Goal: Task Accomplishment & Management: Use online tool/utility

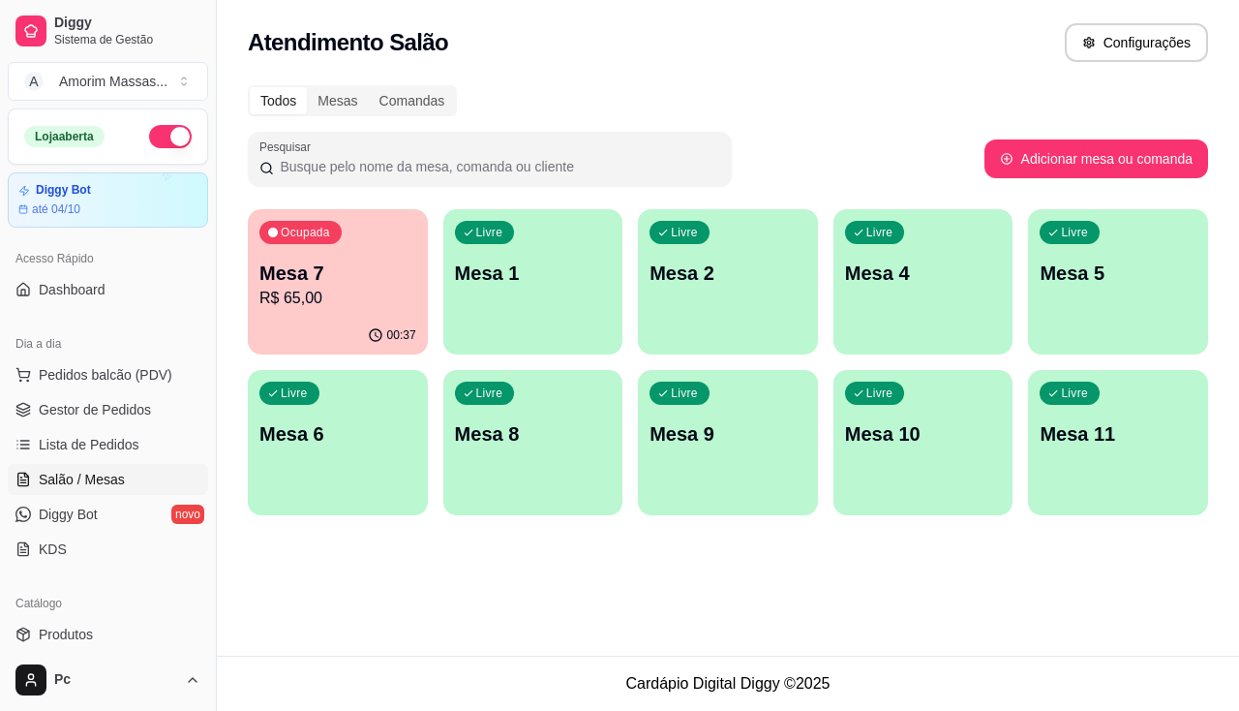
click at [290, 287] on p "R$ 65,00" at bounding box center [337, 298] width 157 height 23
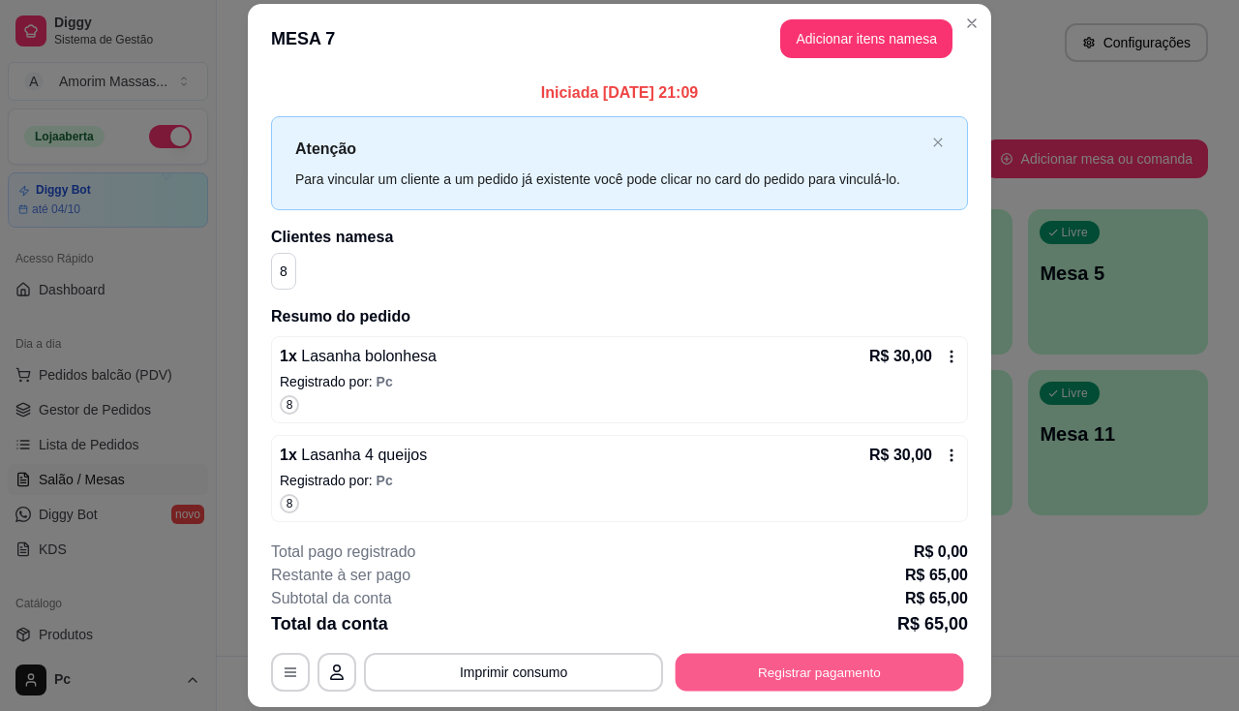
click at [851, 660] on button "Registrar pagamento" at bounding box center [820, 672] width 289 height 38
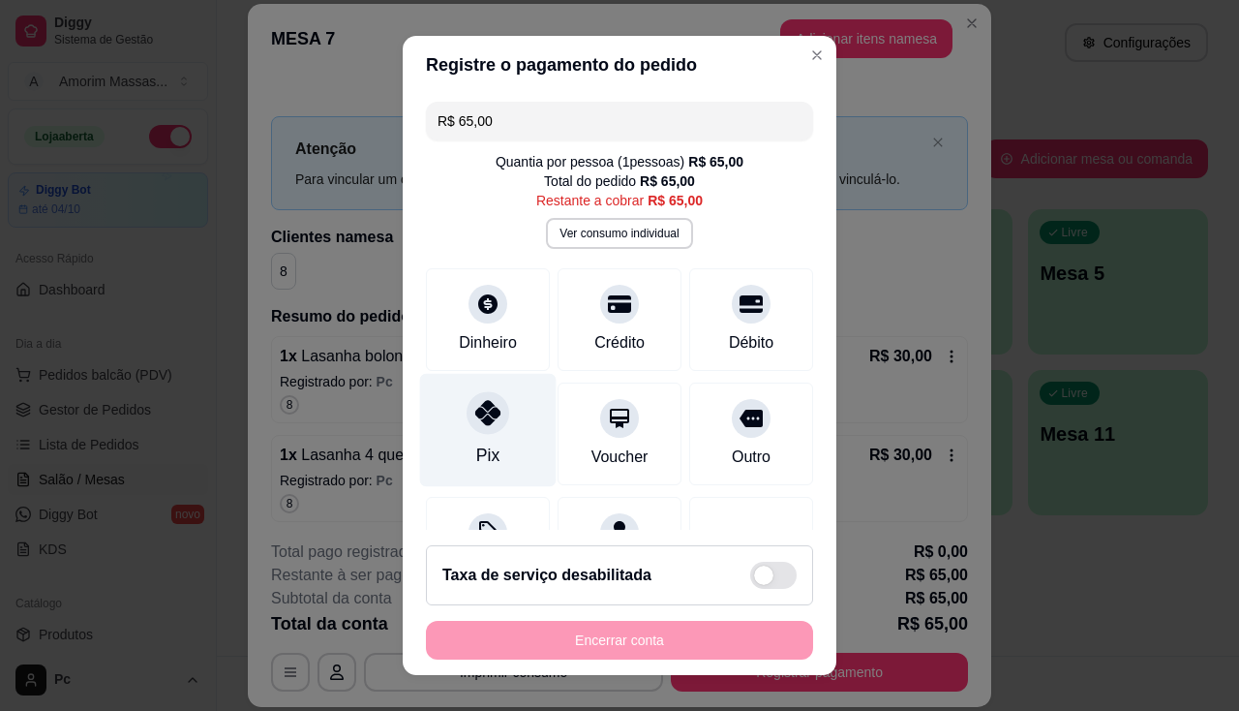
click at [477, 423] on icon at bounding box center [487, 412] width 25 height 25
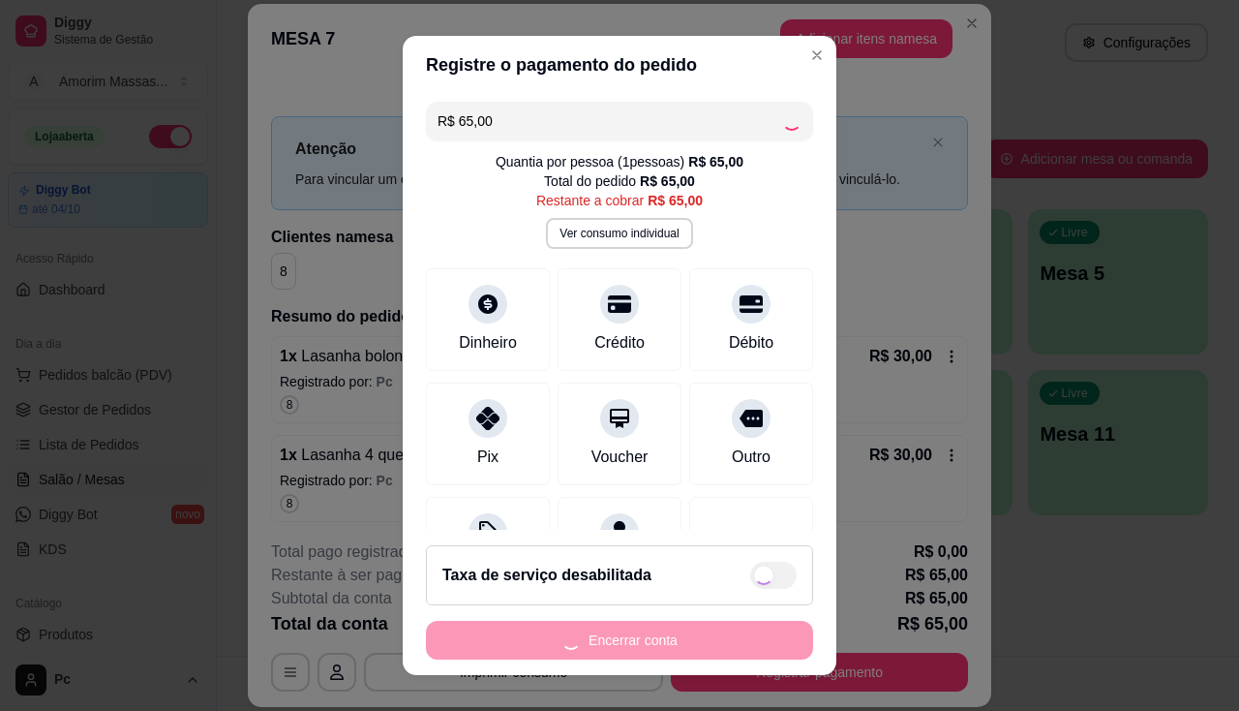
type input "R$ 0,00"
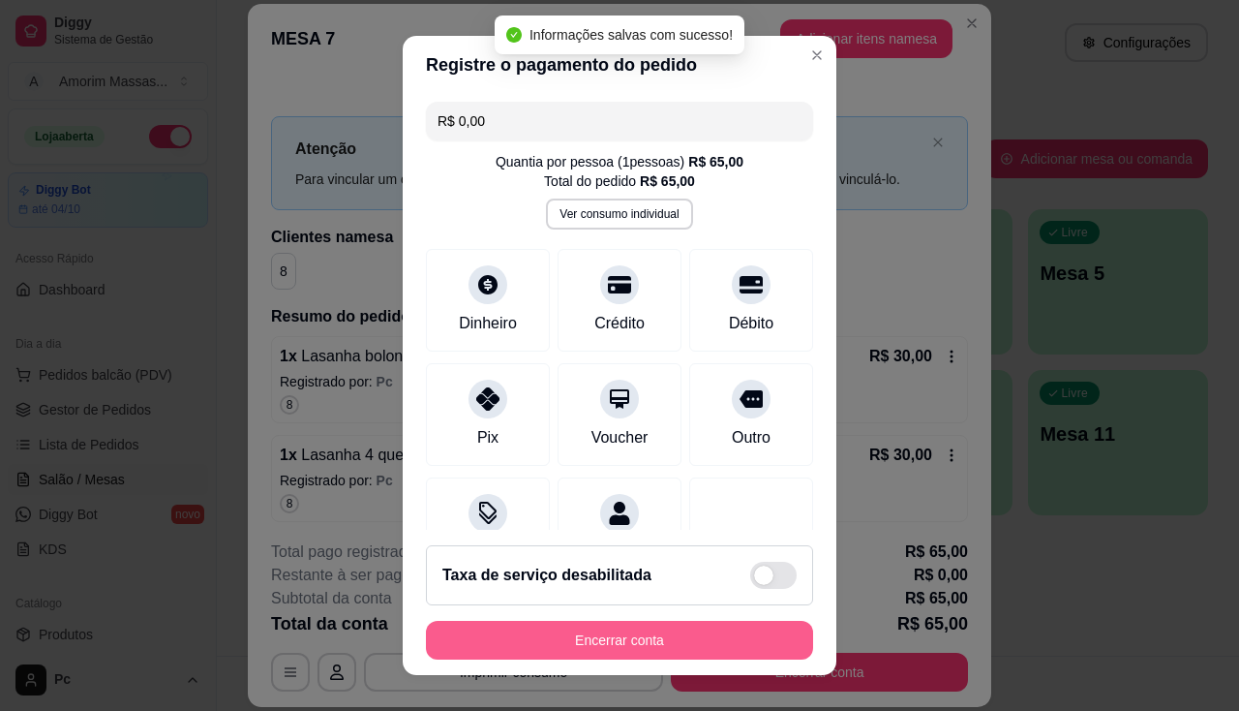
click at [716, 631] on button "Encerrar conta" at bounding box center [619, 640] width 387 height 39
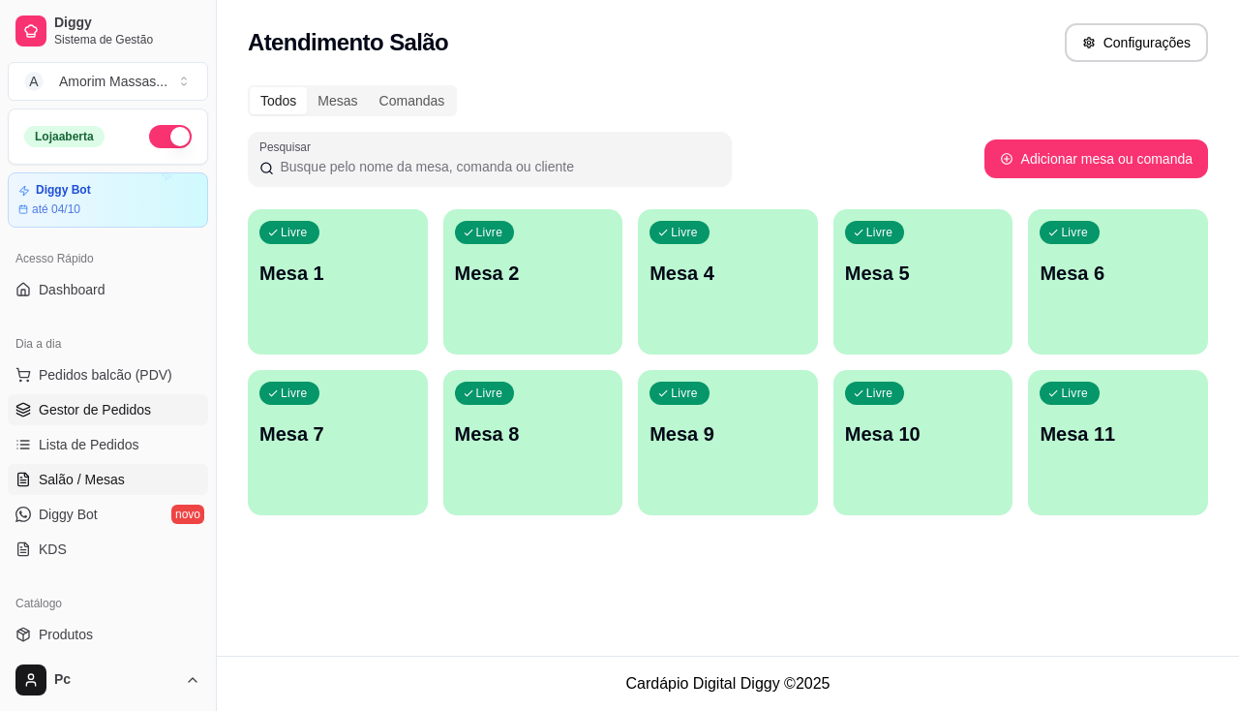
click at [72, 400] on span "Gestor de Pedidos" at bounding box center [95, 409] width 112 height 19
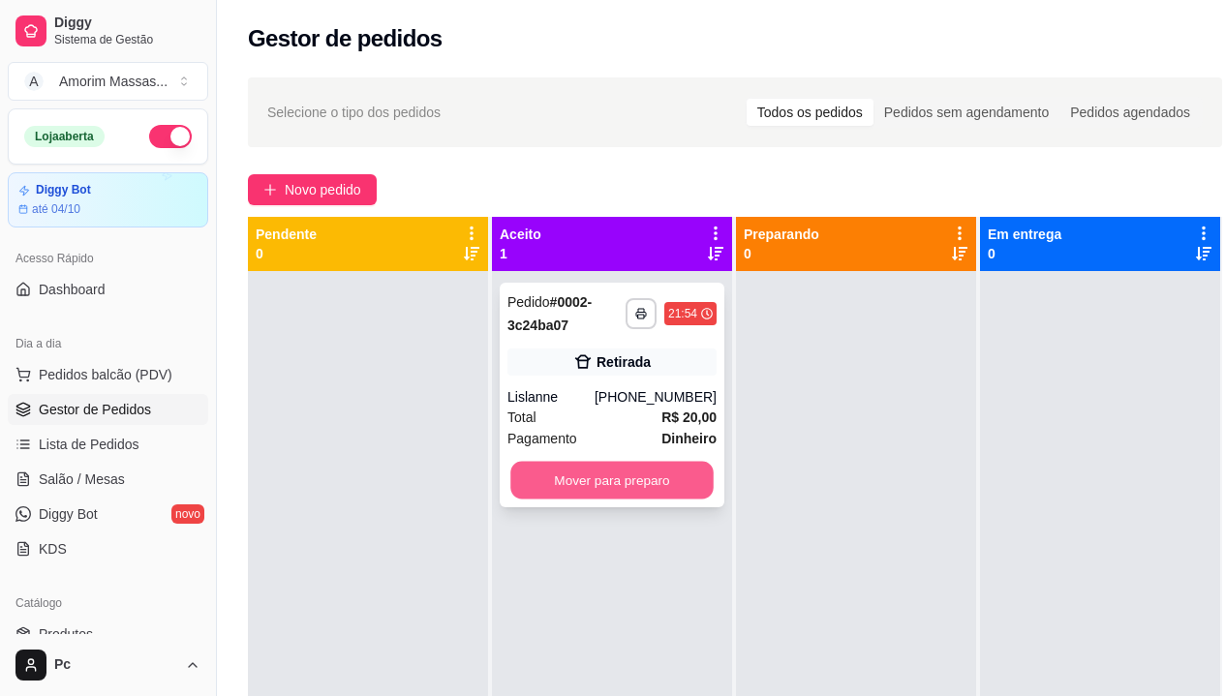
click at [636, 478] on button "Mover para preparo" at bounding box center [611, 481] width 203 height 38
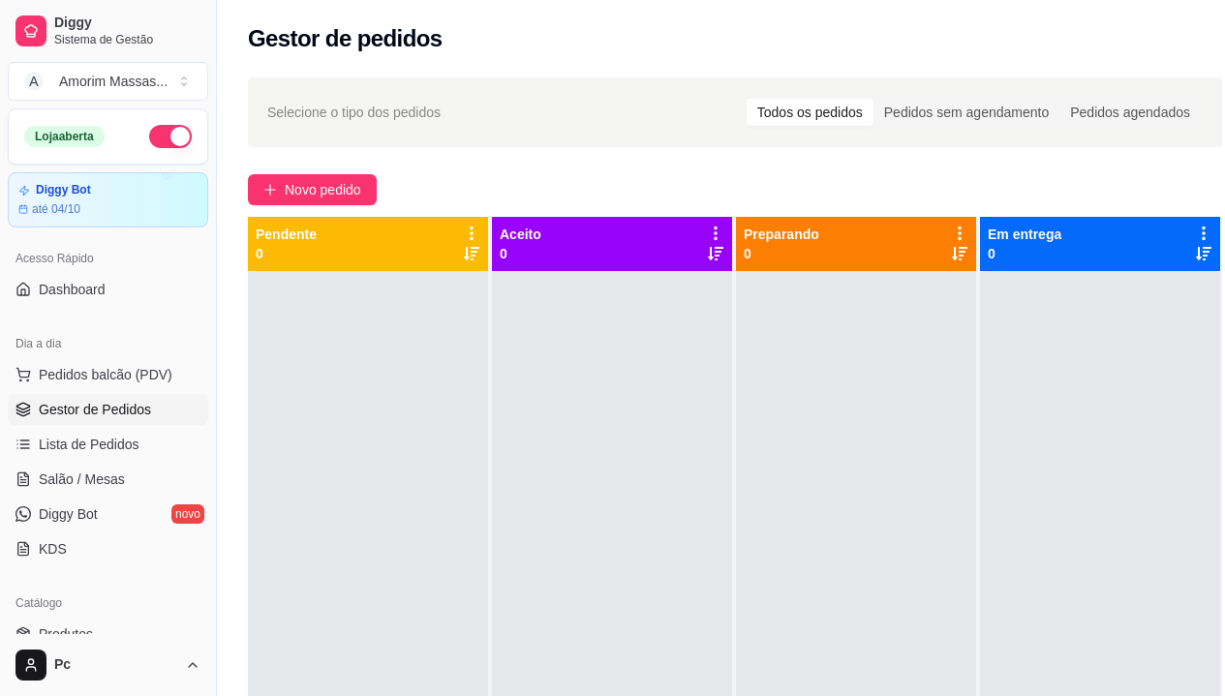
click at [155, 139] on button "button" at bounding box center [170, 136] width 43 height 23
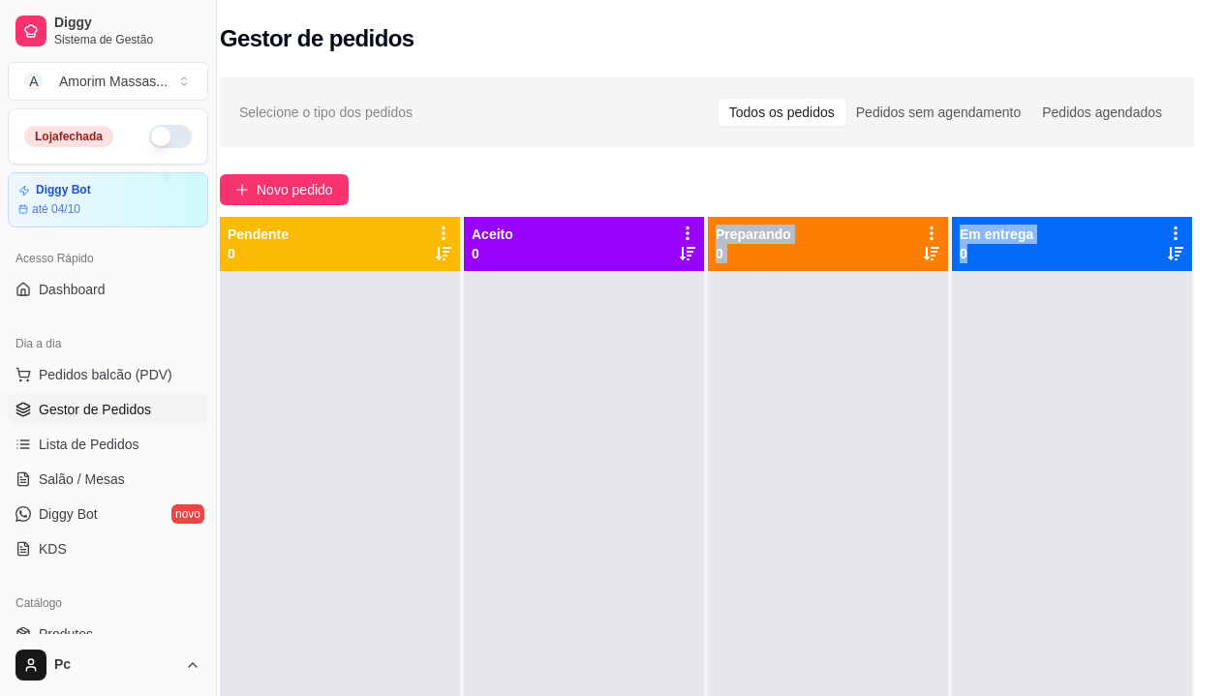
drag, startPoint x: 1205, startPoint y: 428, endPoint x: 962, endPoint y: 417, distance: 243.2
click at [1142, 435] on div "Pendente 0 Aceito 0 Preparando 0 Em entrega 0" at bounding box center [707, 565] width 974 height 696
